Goal: Task Accomplishment & Management: Manage account settings

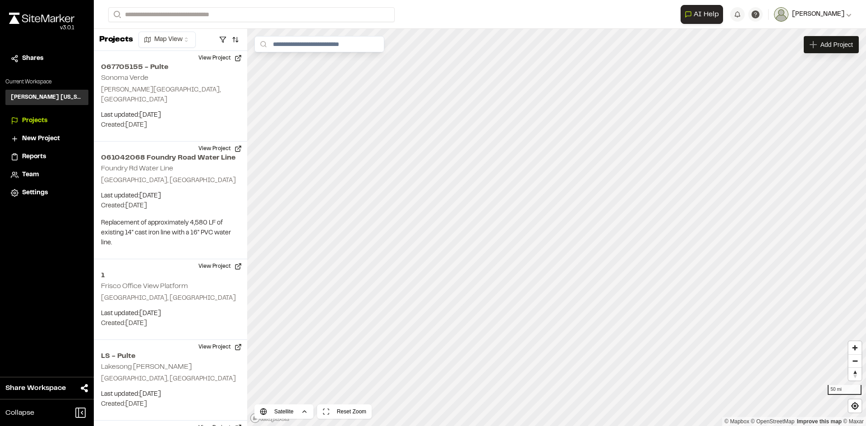
click at [831, 21] on button "[PERSON_NAME]" at bounding box center [813, 14] width 78 height 14
click at [798, 61] on link "Settings" at bounding box center [812, 65] width 79 height 14
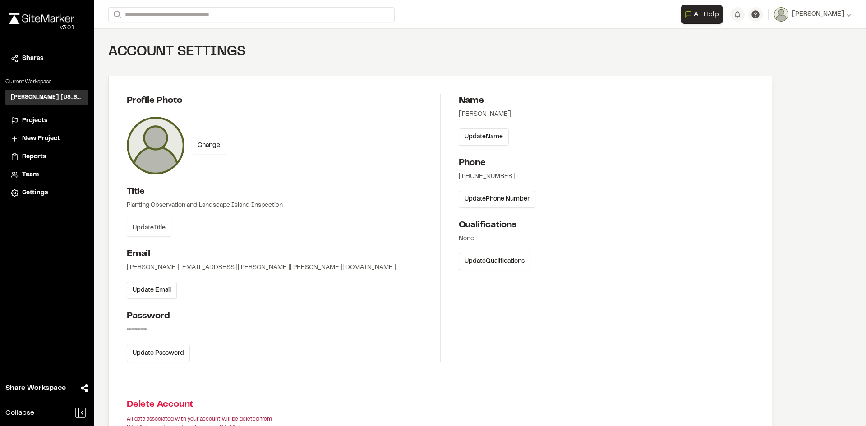
click at [162, 227] on button "Update Title" at bounding box center [149, 228] width 45 height 17
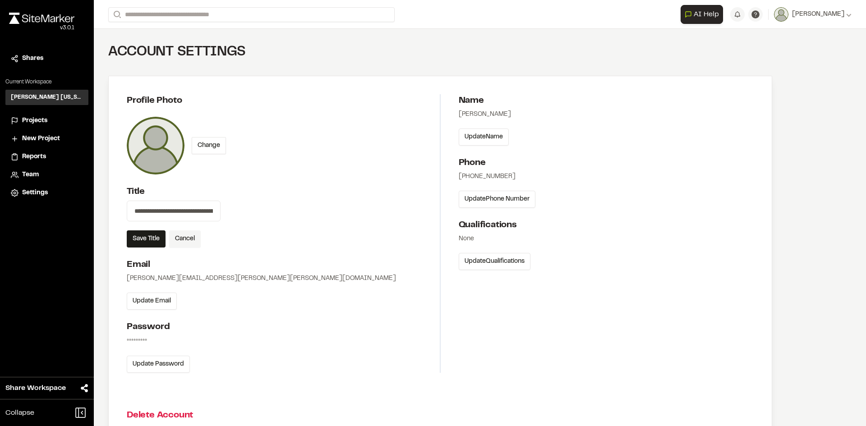
drag, startPoint x: 212, startPoint y: 209, endPoint x: 94, endPoint y: 209, distance: 118.2
click at [94, 209] on div "**********" at bounding box center [440, 270] width 693 height 483
type input "*"
type input "**********"
click at [155, 238] on button "Save Title" at bounding box center [146, 239] width 39 height 17
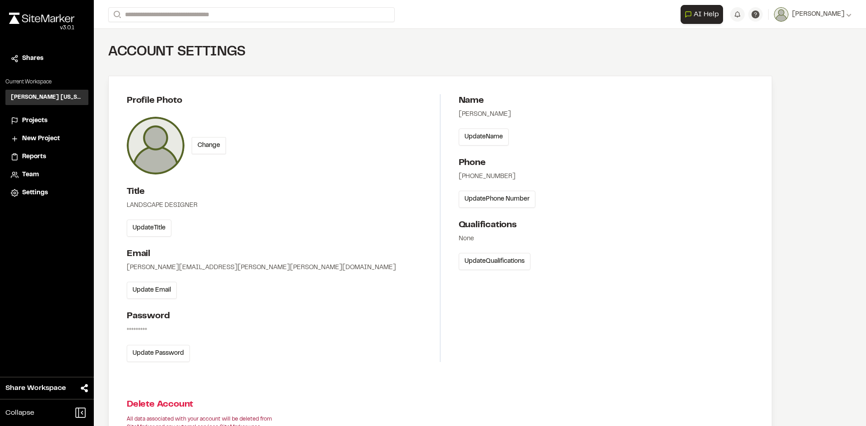
click at [37, 139] on span "New Project" at bounding box center [41, 139] width 38 height 10
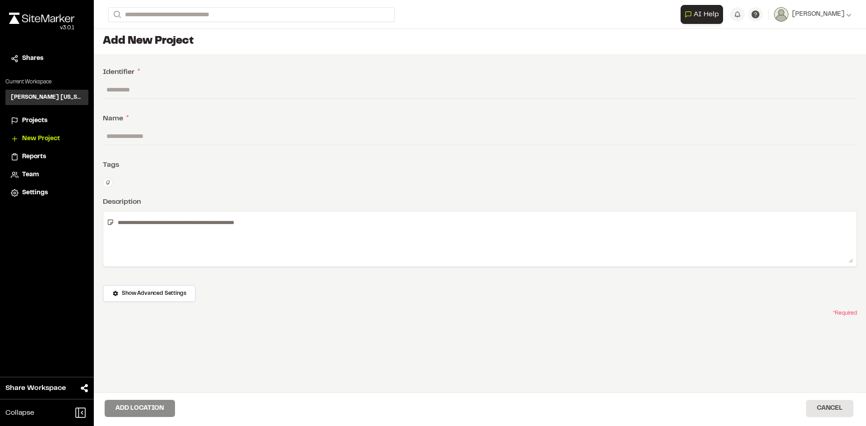
click at [36, 119] on span "Projects" at bounding box center [34, 121] width 25 height 10
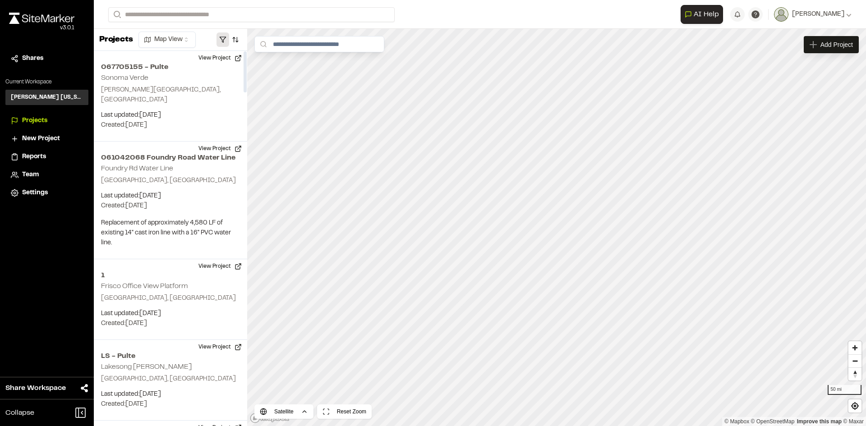
click at [225, 41] on button "button" at bounding box center [223, 39] width 13 height 14
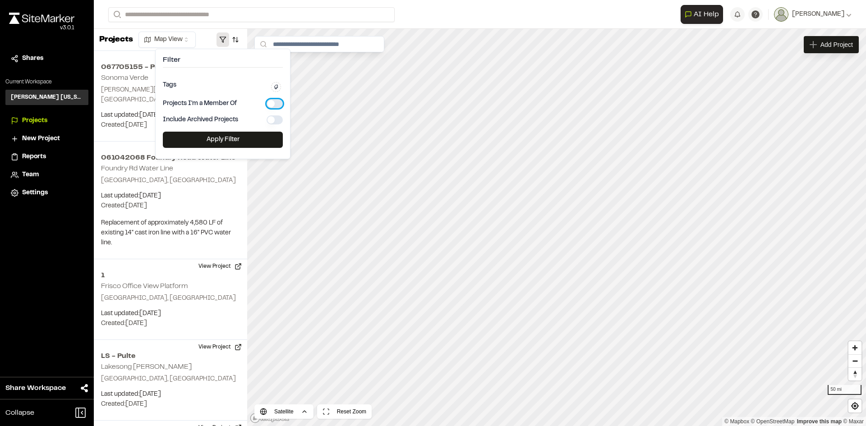
click at [269, 99] on button "button" at bounding box center [275, 103] width 16 height 9
click at [234, 138] on button "Apply Filter" at bounding box center [223, 140] width 120 height 16
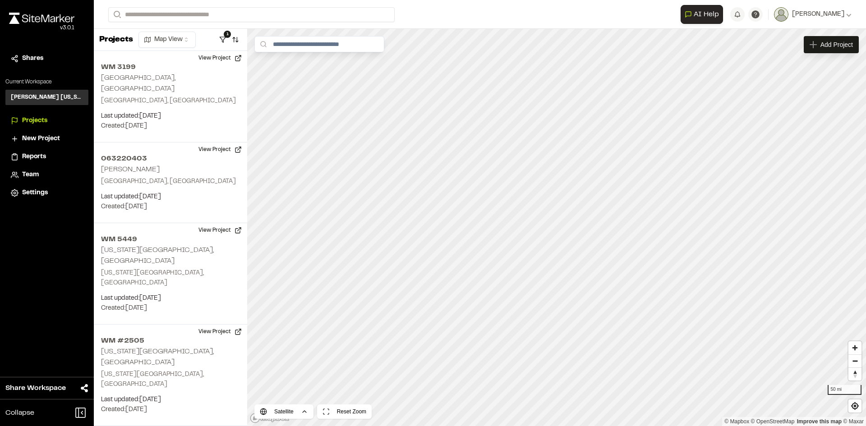
click at [42, 136] on span "New Project" at bounding box center [41, 139] width 38 height 10
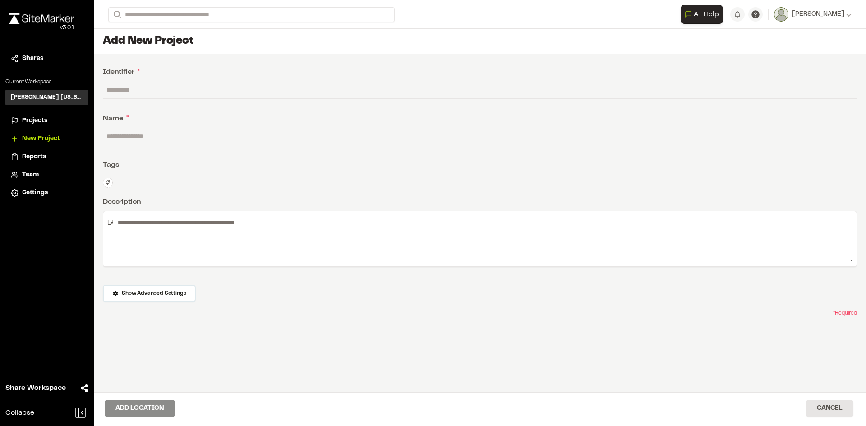
click at [136, 88] on input "text" at bounding box center [480, 89] width 754 height 17
click at [226, 82] on input "**" at bounding box center [480, 89] width 754 height 17
type input "*"
click at [150, 90] on input "**" at bounding box center [480, 89] width 754 height 17
type input "*******"
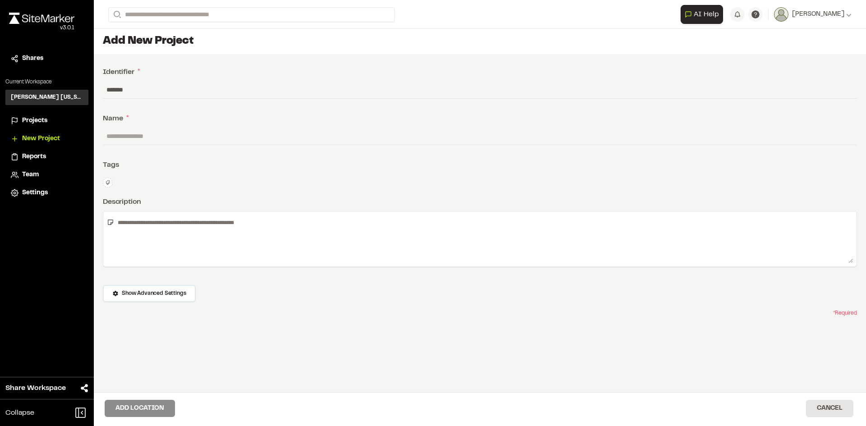
click at [166, 140] on input "text" at bounding box center [480, 136] width 754 height 17
type input "**********"
click at [190, 229] on textarea at bounding box center [483, 239] width 739 height 48
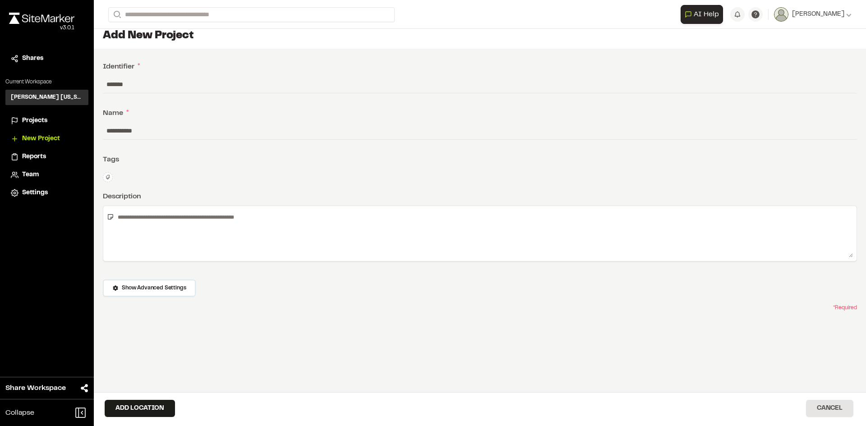
scroll to position [7, 0]
click at [148, 405] on button "Add Location" at bounding box center [140, 408] width 70 height 17
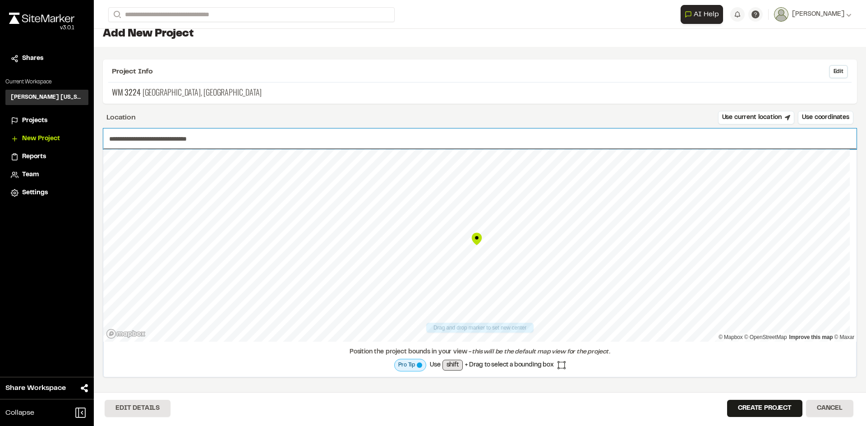
drag, startPoint x: 135, startPoint y: 138, endPoint x: 68, endPoint y: 138, distance: 67.2
click at [68, 138] on div "**********" at bounding box center [433, 213] width 866 height 426
paste input "****"
type input "**********"
click at [750, 407] on button "Create Project" at bounding box center [764, 408] width 75 height 17
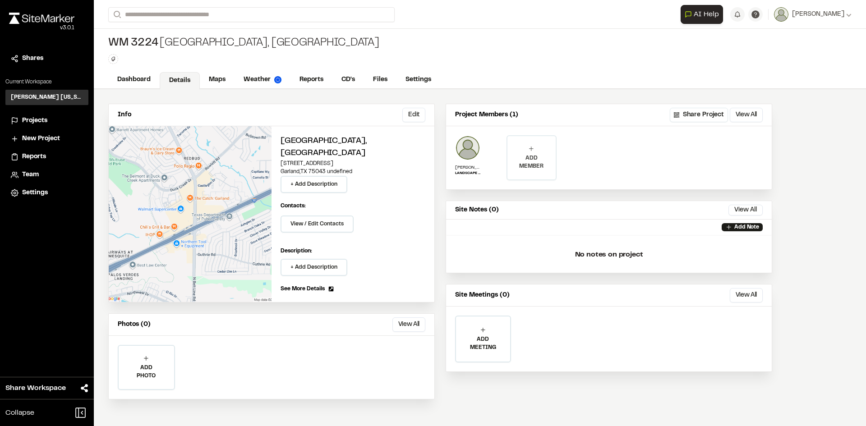
click at [546, 173] on div "ADD MEMBER" at bounding box center [532, 157] width 48 height 43
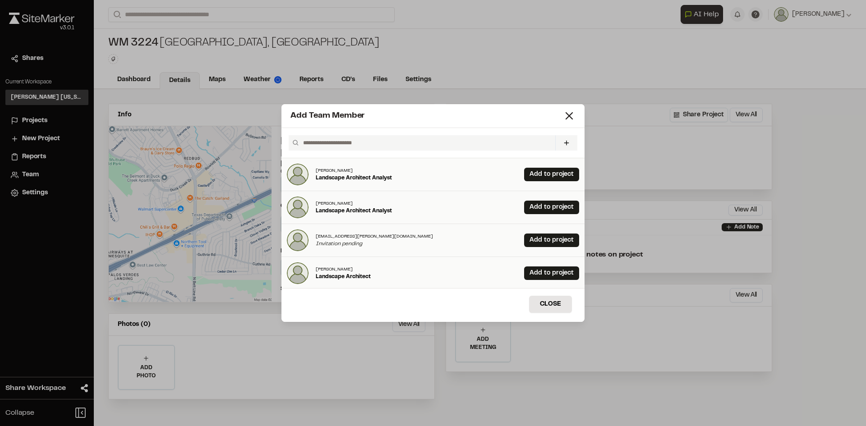
click at [528, 150] on input "text" at bounding box center [426, 142] width 252 height 15
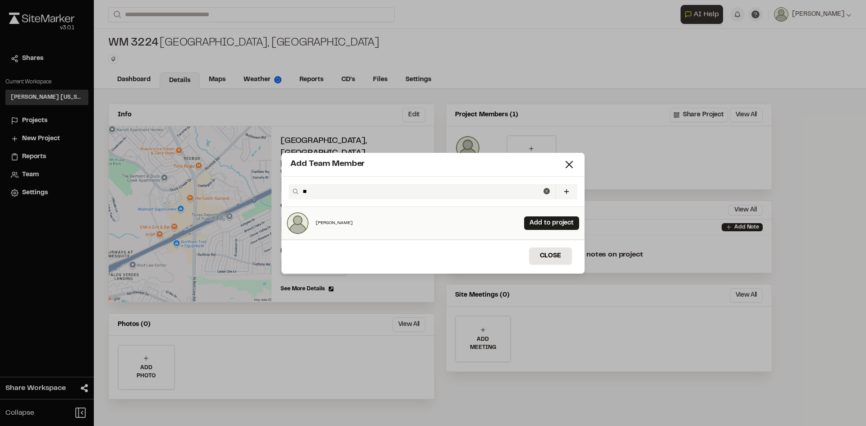
type input "*"
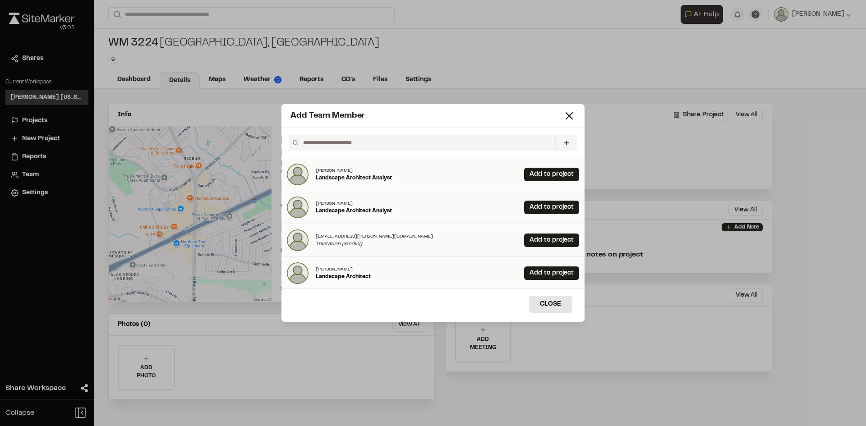
click at [437, 143] on input "text" at bounding box center [426, 142] width 252 height 15
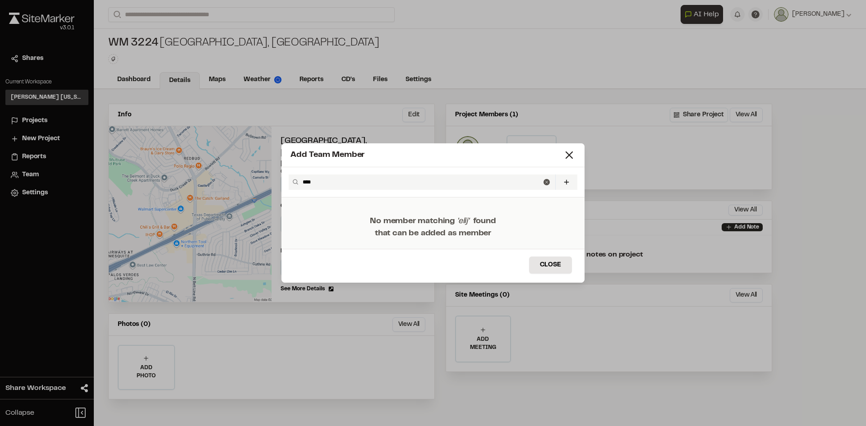
type input "****"
drag, startPoint x: 319, startPoint y: 185, endPoint x: 280, endPoint y: 183, distance: 39.3
click at [280, 183] on div "Add Team Member **** Invite New Team Member * Required Name Email * Password Pa…" at bounding box center [433, 213] width 866 height 426
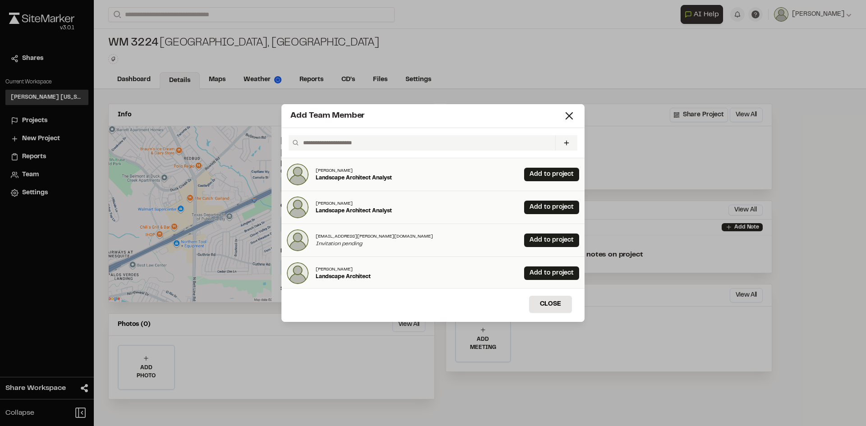
paste input "**********"
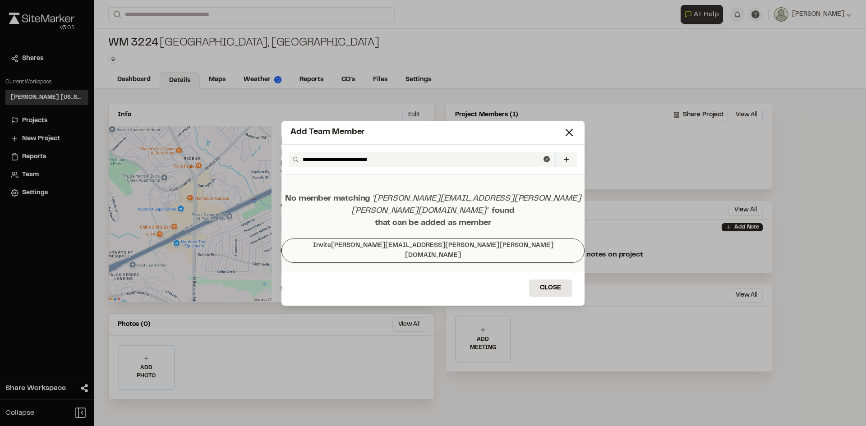
type input "**********"
click at [474, 248] on button "Invite Elijah.Willis@kimley-horn.com" at bounding box center [433, 251] width 303 height 24
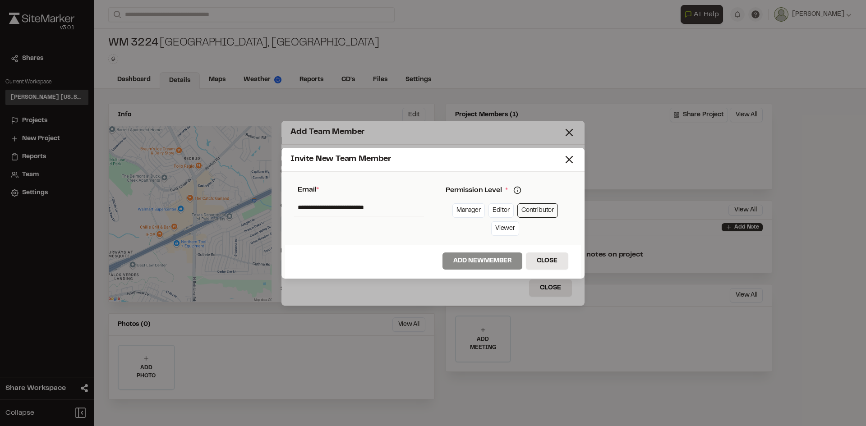
click at [528, 211] on link "Contributor" at bounding box center [537, 210] width 41 height 14
click at [521, 189] on circle at bounding box center [517, 190] width 7 height 7
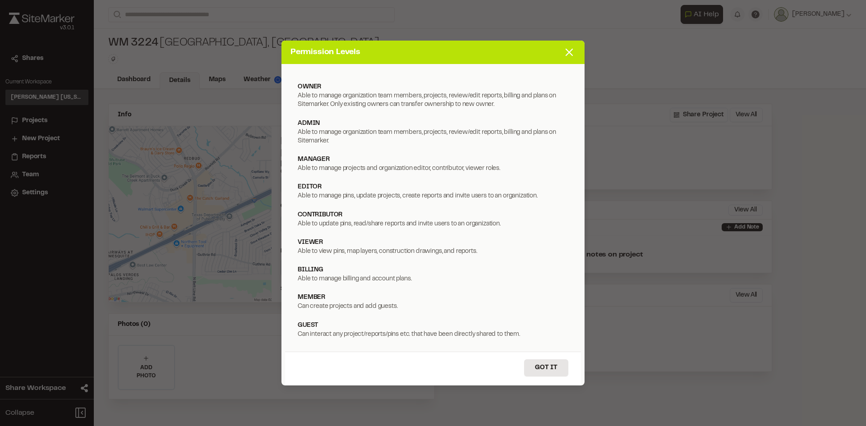
drag, startPoint x: 499, startPoint y: 55, endPoint x: 248, endPoint y: 63, distance: 251.4
click at [222, 82] on div "Permission Levels owner Able to manage organization team members, projects, rev…" at bounding box center [433, 213] width 866 height 426
click at [541, 369] on button "Got it" at bounding box center [546, 368] width 44 height 17
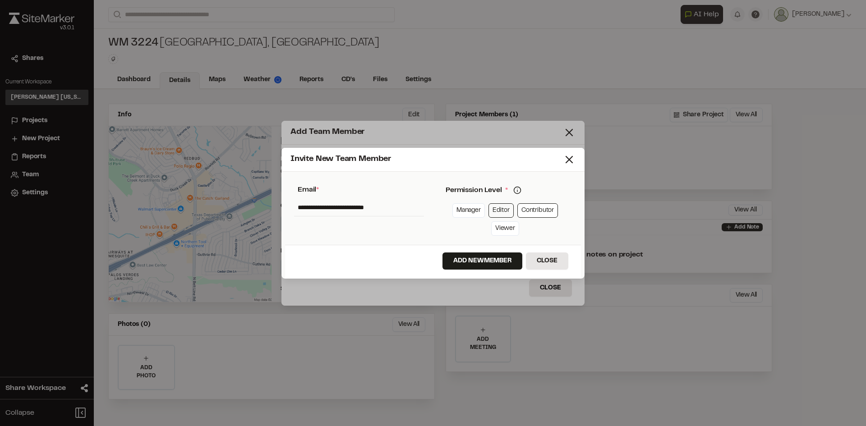
click at [499, 207] on link "Editor" at bounding box center [501, 210] width 25 height 14
click at [489, 261] on button "Add New Member" at bounding box center [483, 261] width 80 height 17
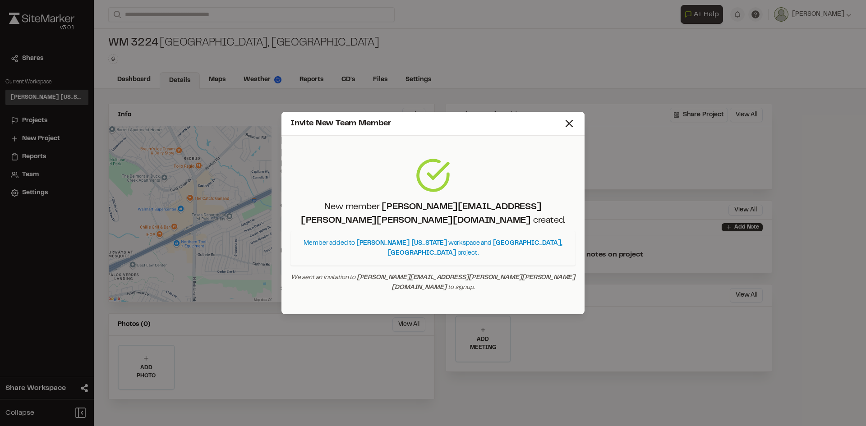
click at [565, 130] on icon at bounding box center [569, 123] width 13 height 13
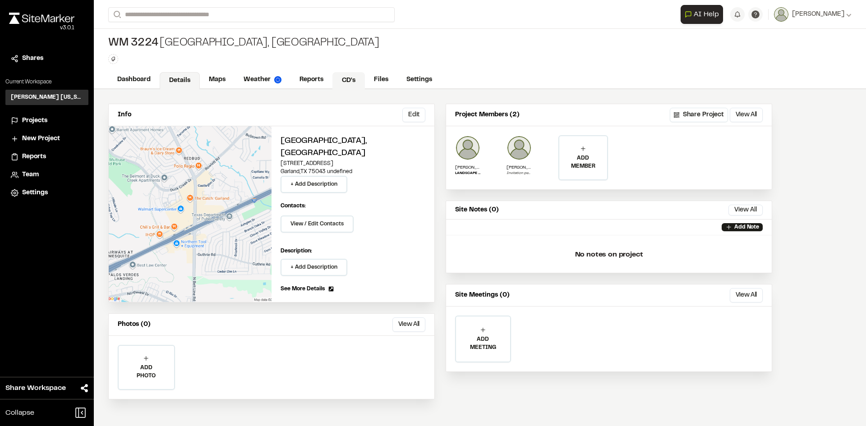
click at [343, 78] on link "CD's" at bounding box center [348, 80] width 32 height 17
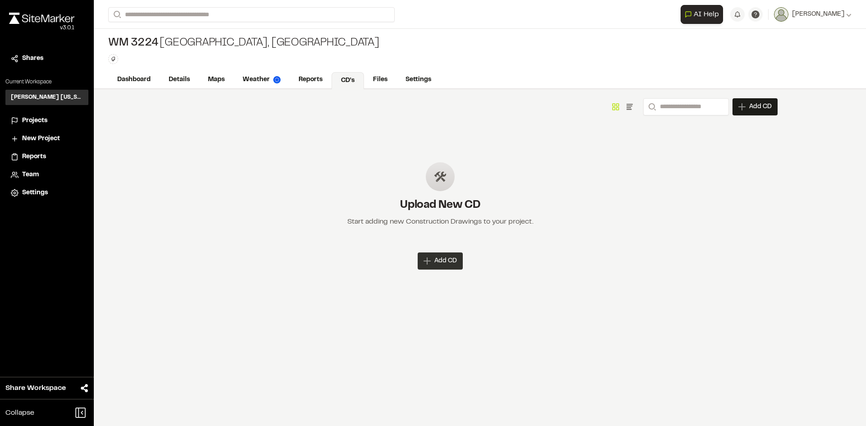
click at [460, 260] on div "Add CD" at bounding box center [440, 261] width 45 height 17
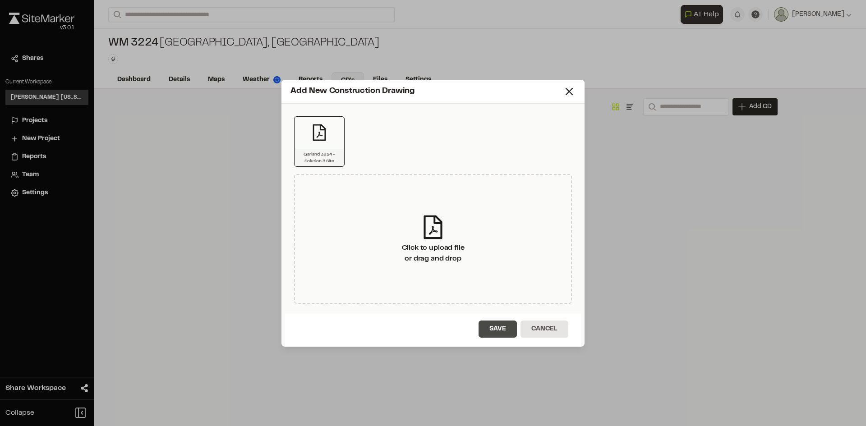
click at [505, 330] on button "Save" at bounding box center [498, 329] width 38 height 17
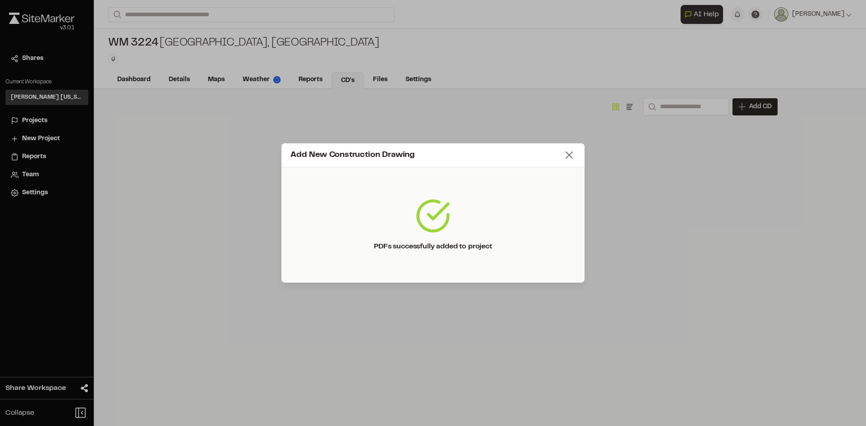
click at [568, 154] on line at bounding box center [569, 155] width 6 height 6
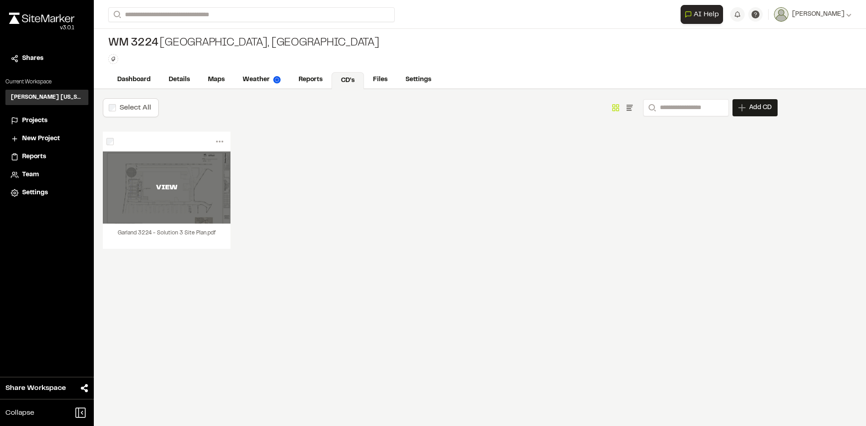
click at [146, 191] on div "VIEW" at bounding box center [167, 187] width 128 height 11
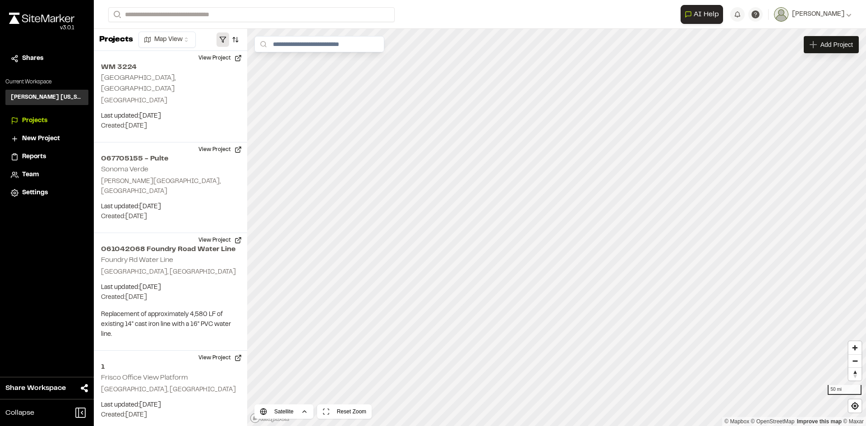
click at [222, 41] on button "button" at bounding box center [223, 39] width 13 height 14
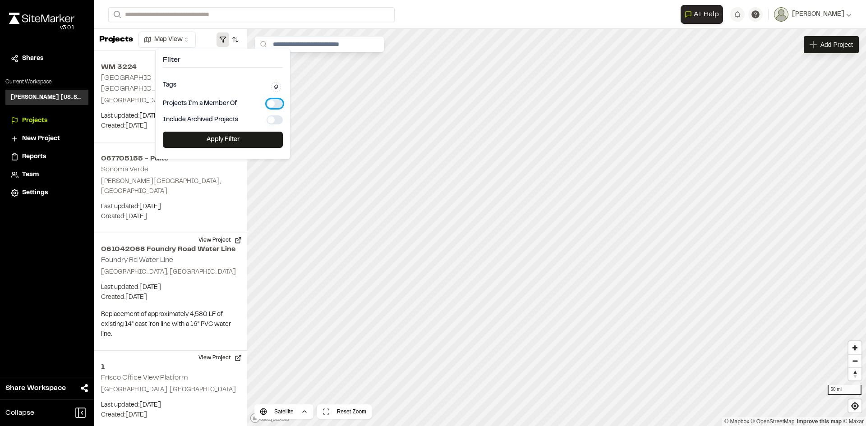
click at [272, 102] on button "button" at bounding box center [275, 103] width 16 height 9
click at [251, 141] on button "Apply Filter" at bounding box center [223, 140] width 120 height 16
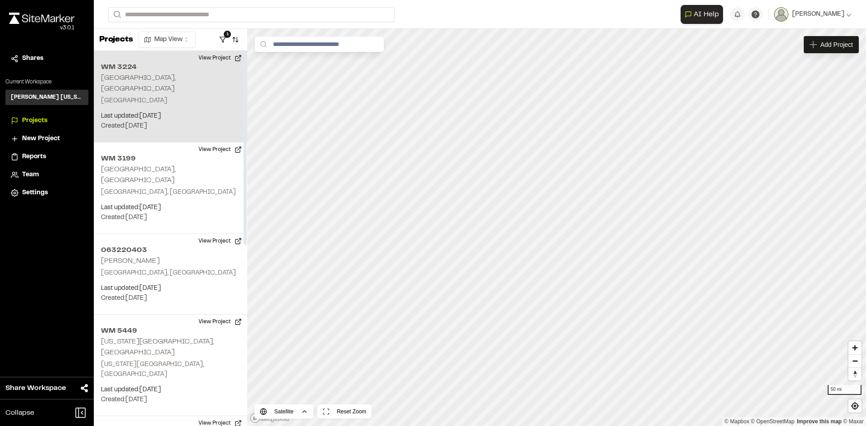
click at [198, 111] on p "Last updated: [DATE]" at bounding box center [170, 116] width 139 height 10
click at [210, 52] on button "View Project" at bounding box center [220, 58] width 54 height 14
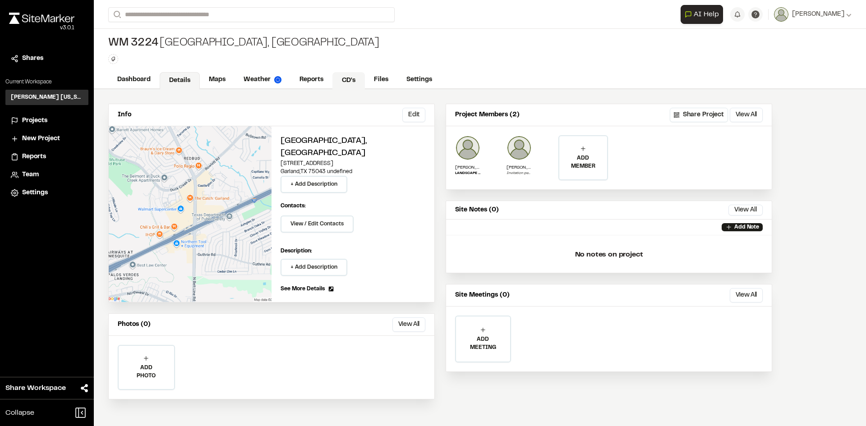
click at [346, 72] on link "CD's" at bounding box center [348, 80] width 32 height 17
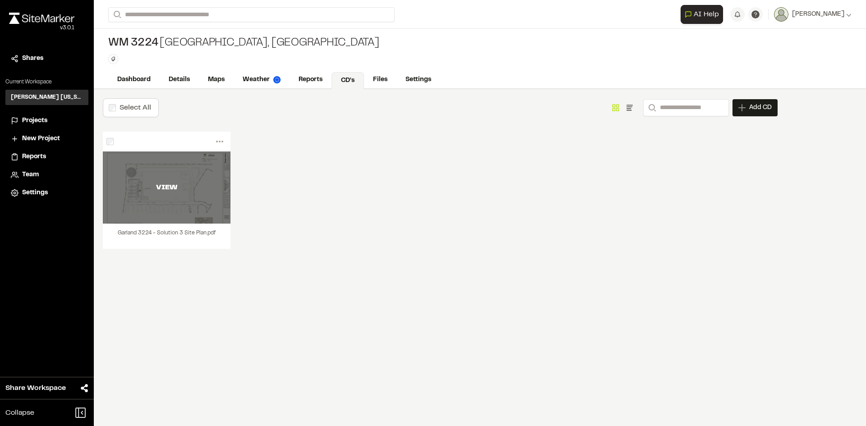
click at [181, 170] on div "VIEW" at bounding box center [167, 188] width 128 height 72
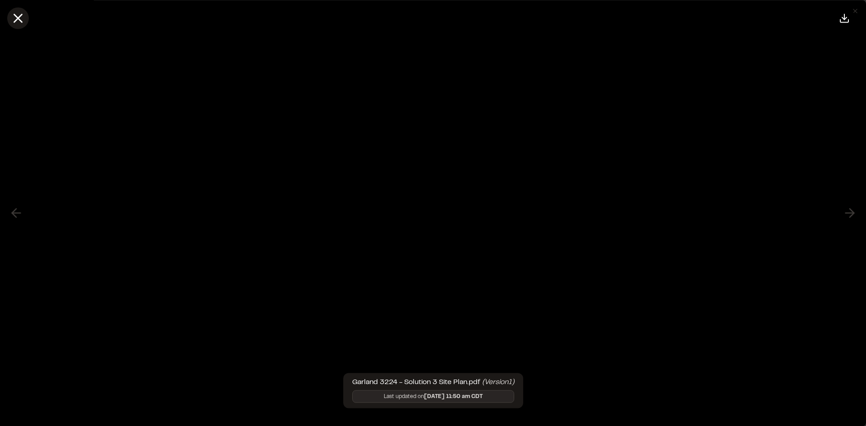
click at [20, 11] on icon at bounding box center [17, 17] width 15 height 15
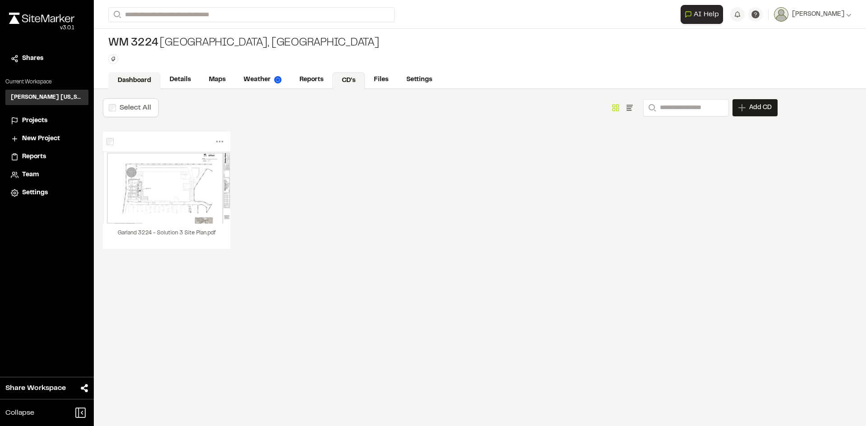
click at [140, 76] on link "Dashboard" at bounding box center [134, 80] width 52 height 17
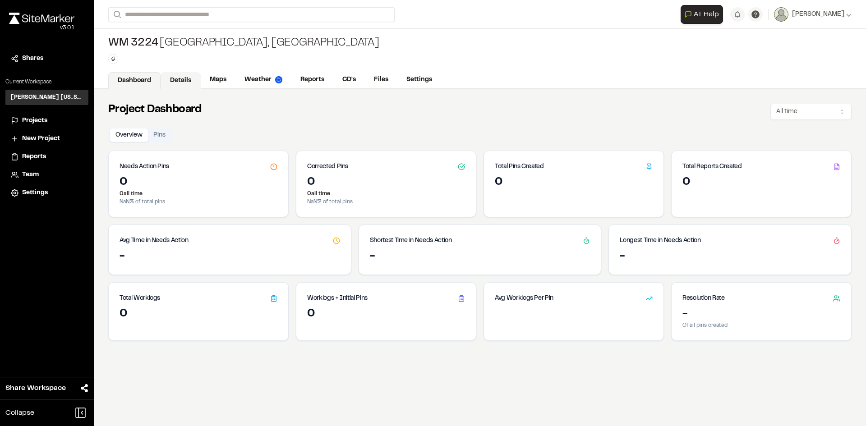
click at [172, 79] on link "Details" at bounding box center [181, 80] width 40 height 17
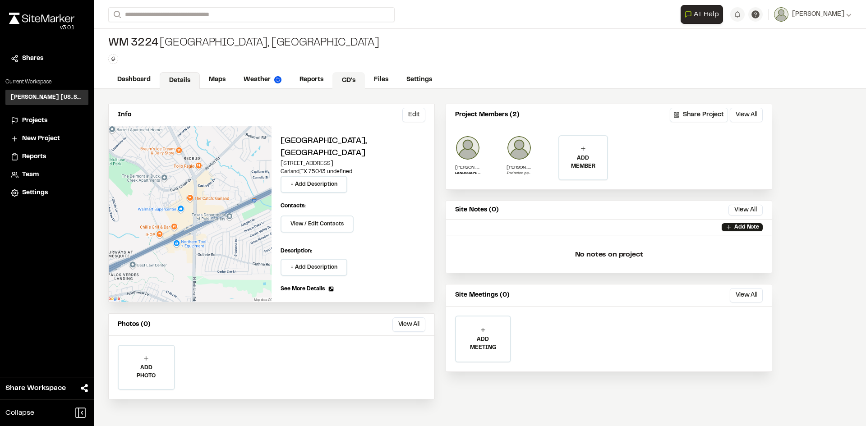
click at [346, 79] on link "CD's" at bounding box center [348, 80] width 32 height 17
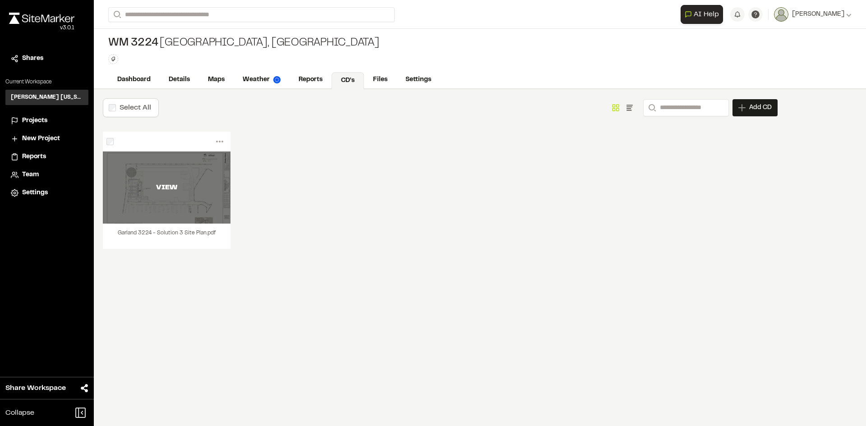
click at [157, 175] on div "VIEW" at bounding box center [167, 188] width 128 height 72
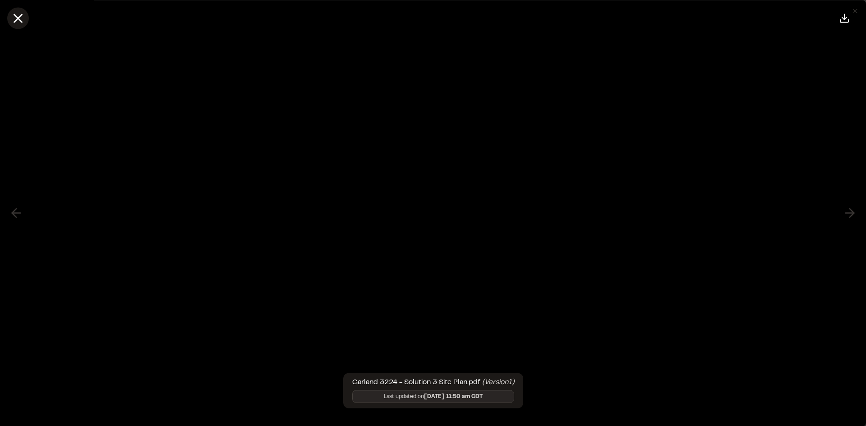
click at [14, 14] on line at bounding box center [18, 18] width 8 height 8
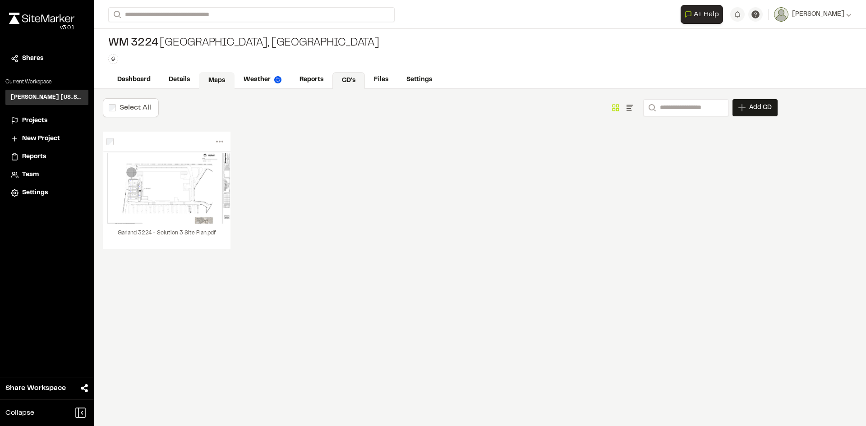
click at [209, 77] on link "Maps" at bounding box center [217, 80] width 36 height 17
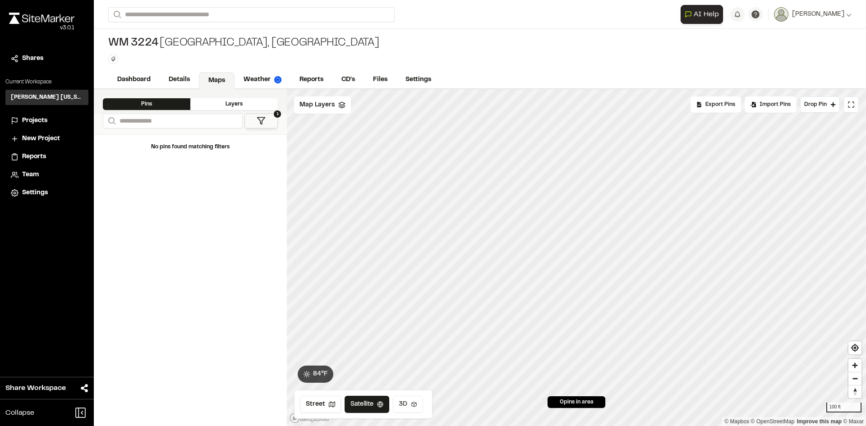
click at [406, 407] on button "3D" at bounding box center [408, 404] width 30 height 17
